Goal: Information Seeking & Learning: Learn about a topic

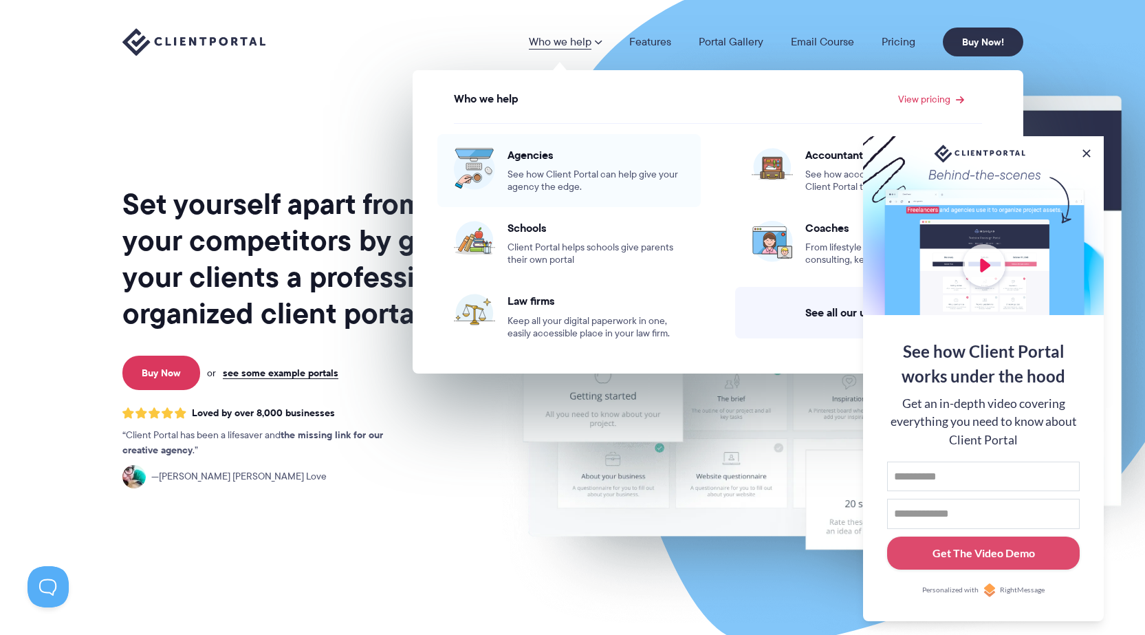
click at [522, 163] on div "Agencies See how Client Portal can help give your agency the edge." at bounding box center [595, 170] width 177 height 45
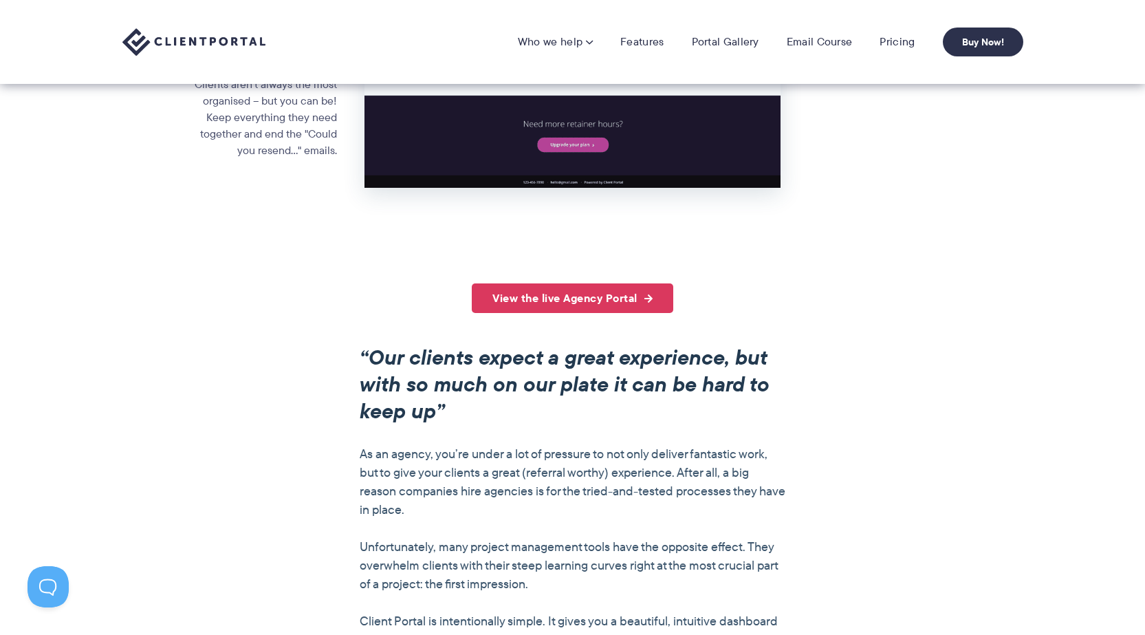
scroll to position [825, 0]
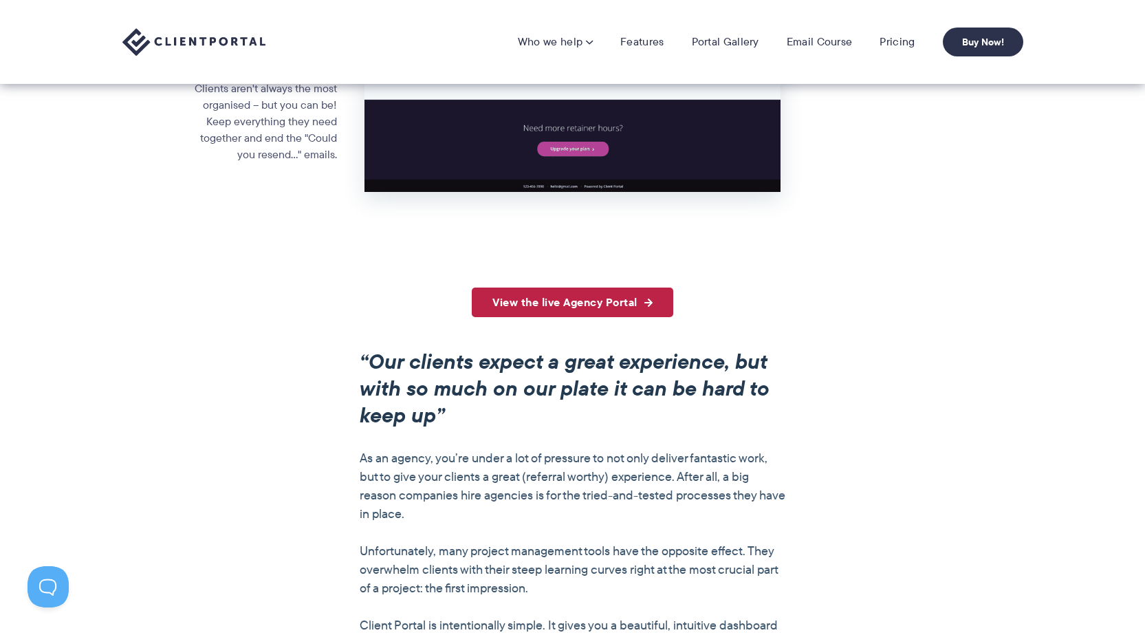
click at [566, 314] on link "View the live Agency Portal" at bounding box center [572, 302] width 201 height 30
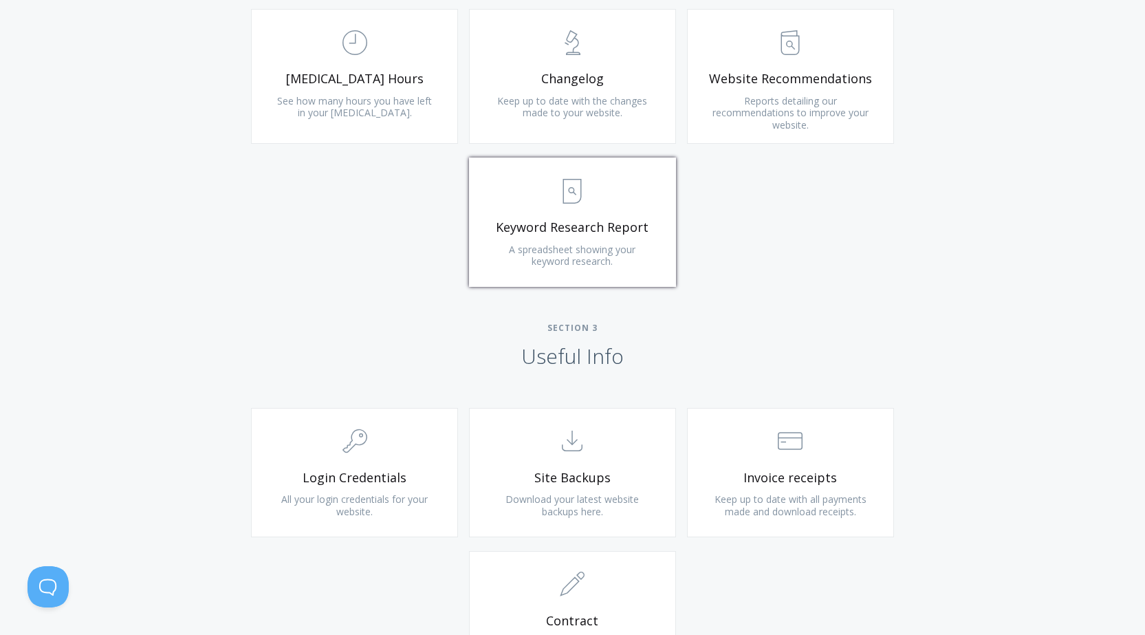
scroll to position [1321, 0]
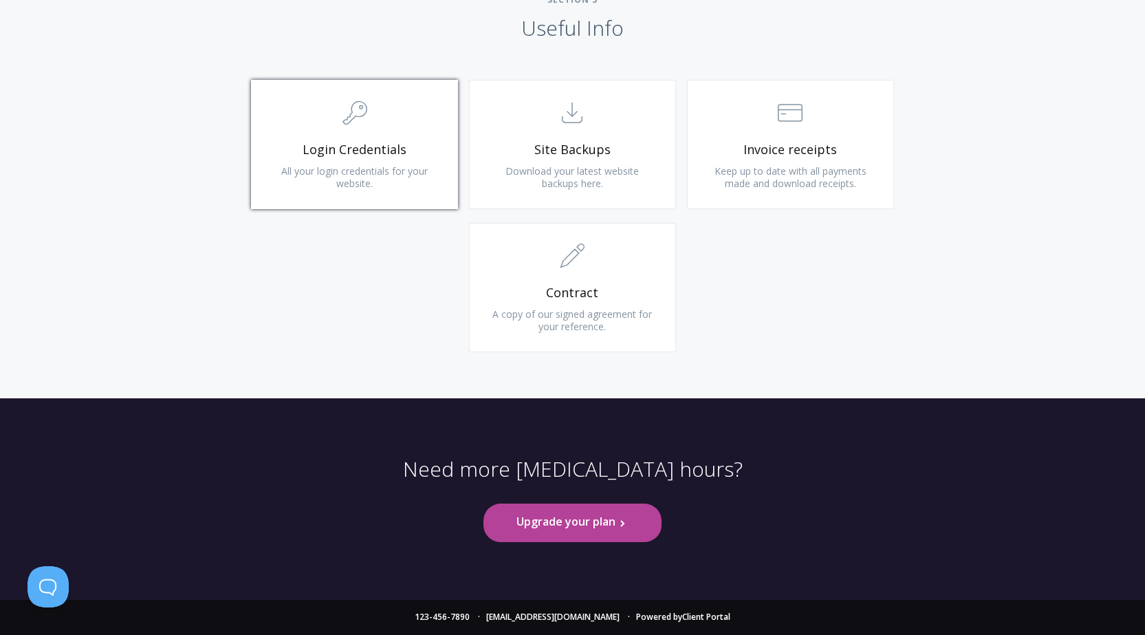
click at [373, 168] on span "All your login credentials for your website." at bounding box center [354, 176] width 146 height 25
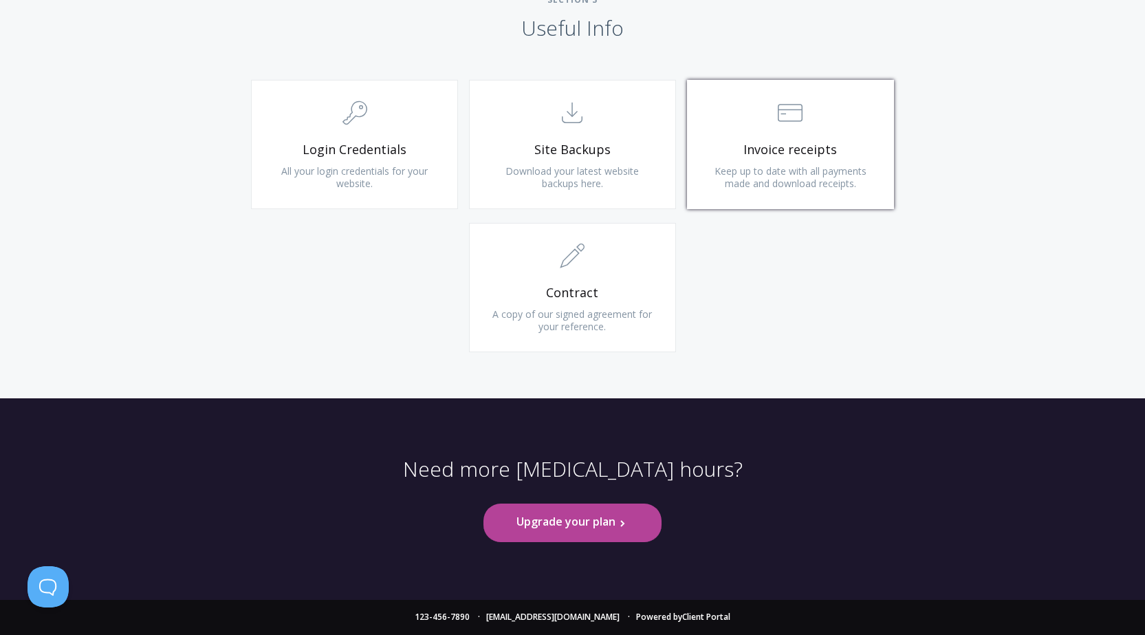
click at [805, 137] on link ".st0{fill:none;stroke:#000000;stroke-width:2;stroke-miterlimit:10;} Financial I…" at bounding box center [790, 144] width 207 height 129
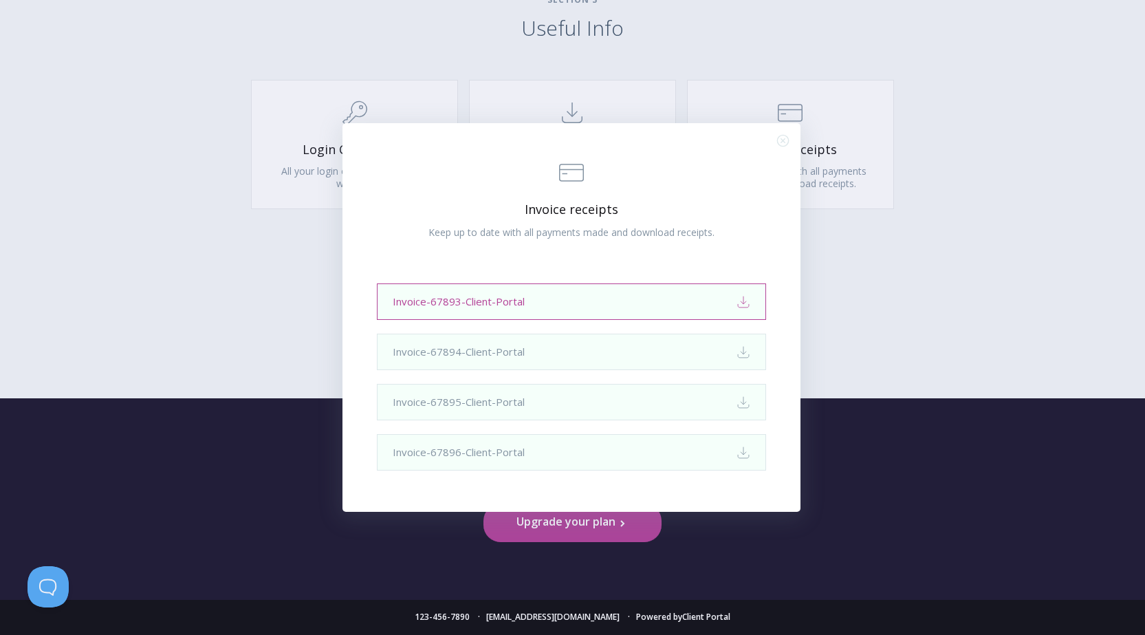
click at [523, 305] on link "Invoice-67893-Client-Portal Download" at bounding box center [571, 301] width 389 height 36
click at [990, 140] on div ".st0{fill:none;stroke:#000000;stroke-width:2;stroke-miterlimit:10;} Financial I…" at bounding box center [572, 317] width 1145 height 635
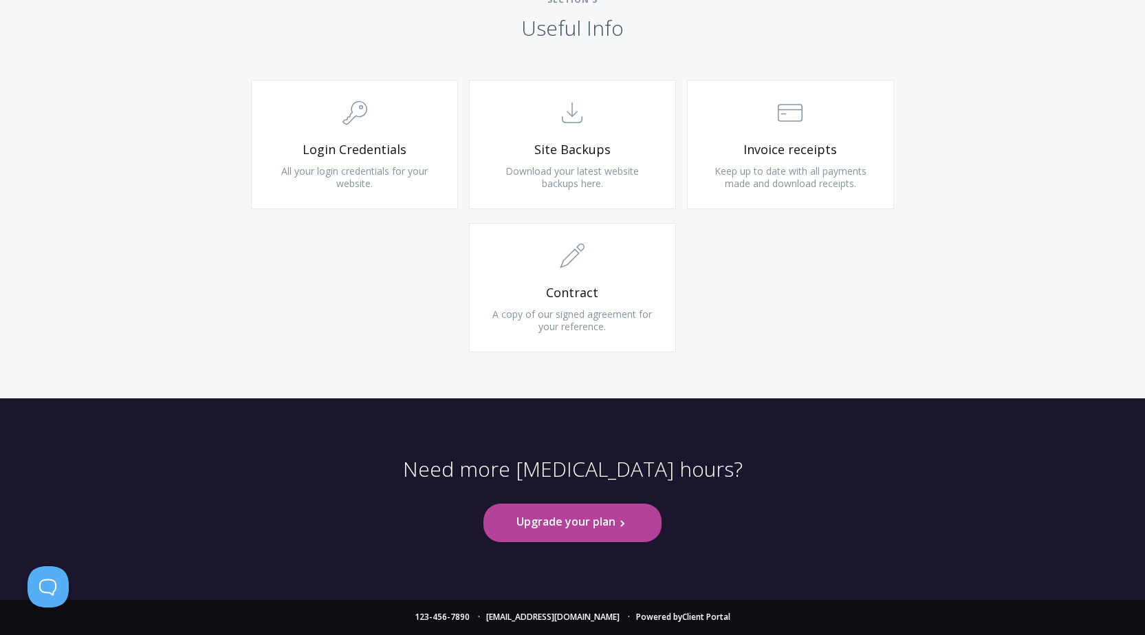
drag, startPoint x: 1143, startPoint y: 557, endPoint x: 1154, endPoint y: 458, distance: 99.6
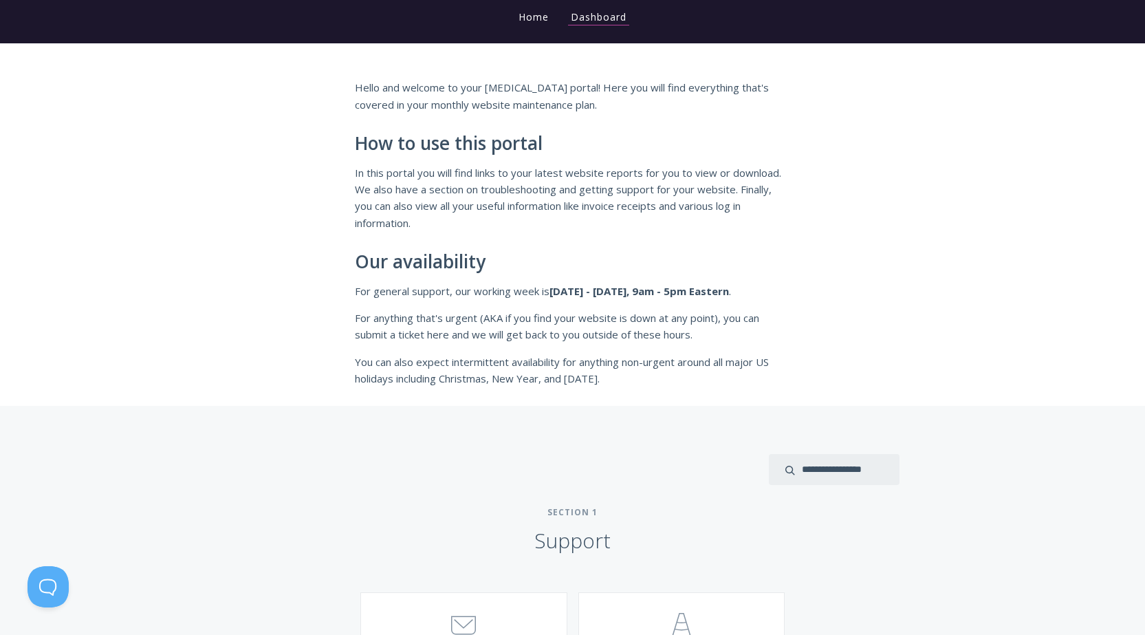
scroll to position [0, 0]
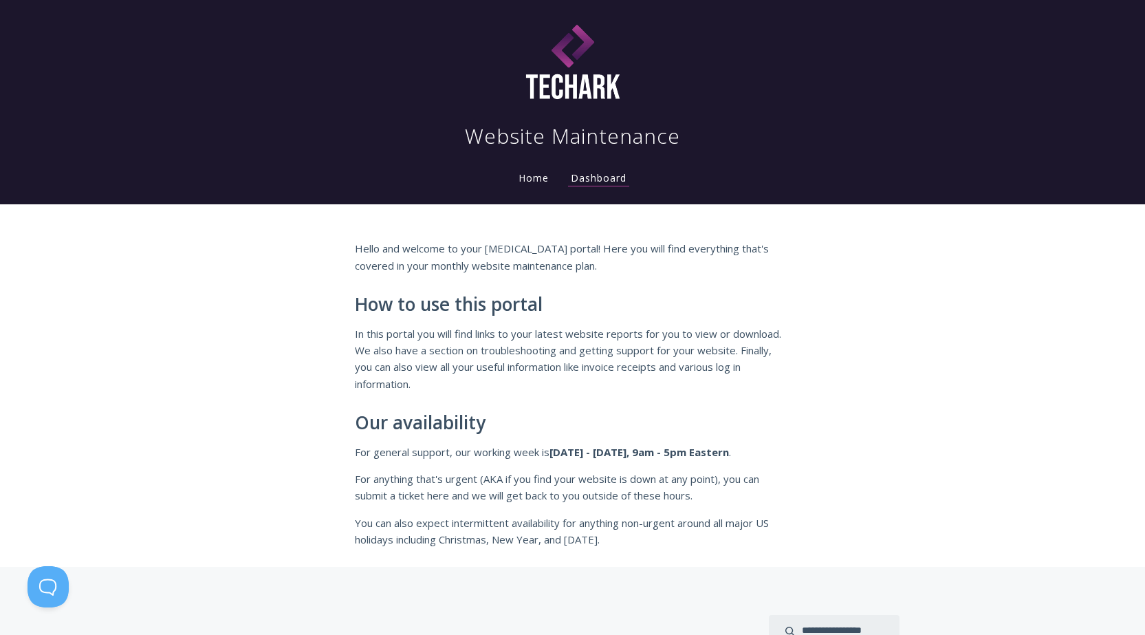
click at [539, 175] on link "Home" at bounding box center [534, 177] width 36 height 13
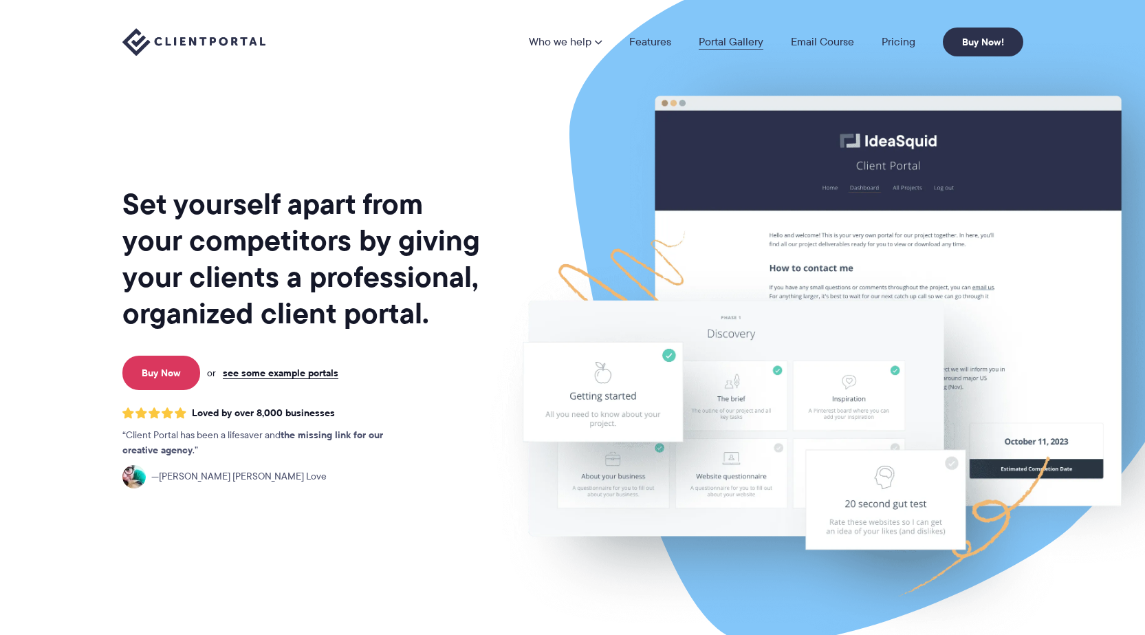
click at [727, 47] on link "Portal Gallery" at bounding box center [730, 41] width 65 height 11
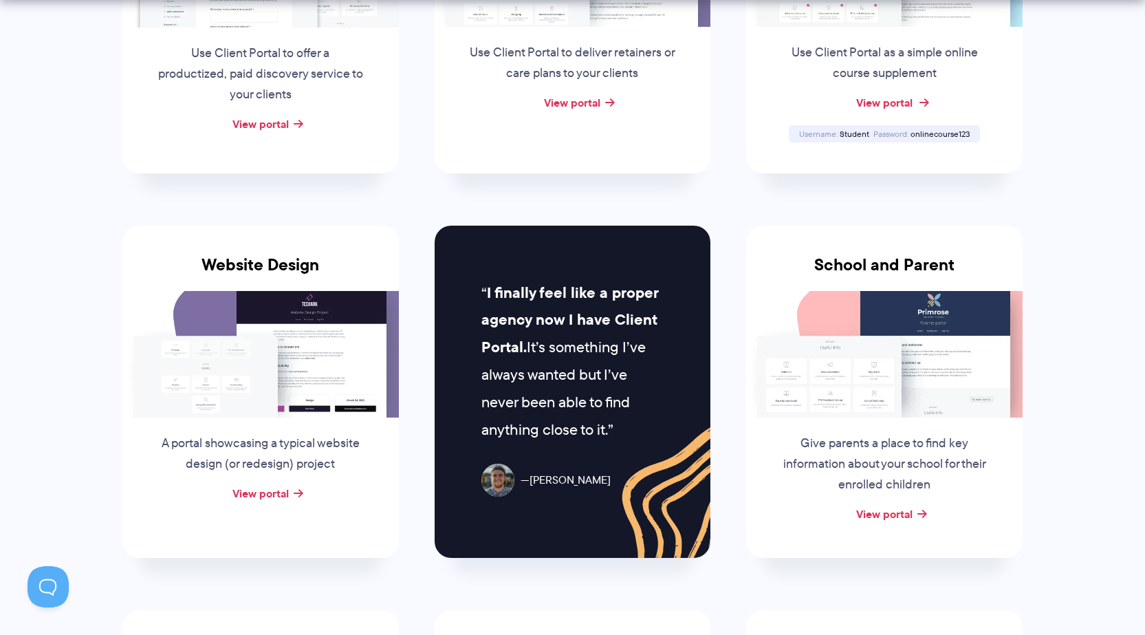
click at [861, 102] on link "View portal" at bounding box center [884, 102] width 56 height 16
